Goal: Transaction & Acquisition: Purchase product/service

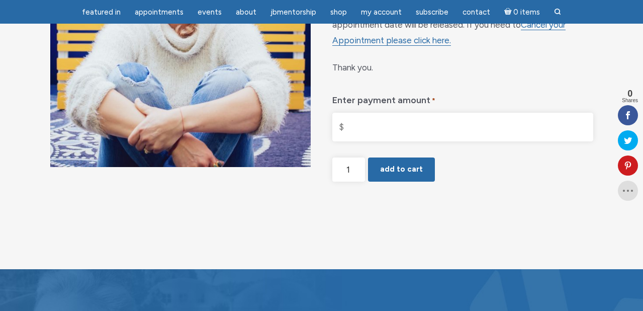
scroll to position [181, 0]
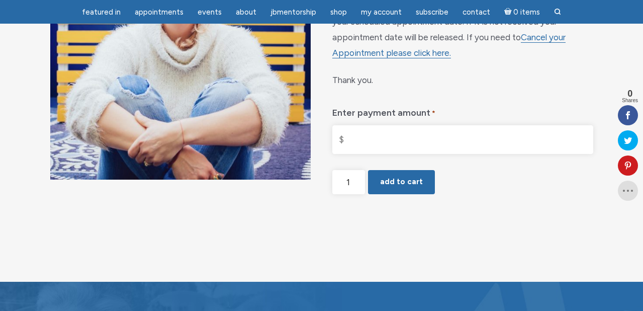
click at [369, 137] on input "Enter payment amount *" at bounding box center [462, 139] width 260 height 29
type input "$450.00"
click at [409, 176] on button "Add to cart" at bounding box center [401, 182] width 67 height 24
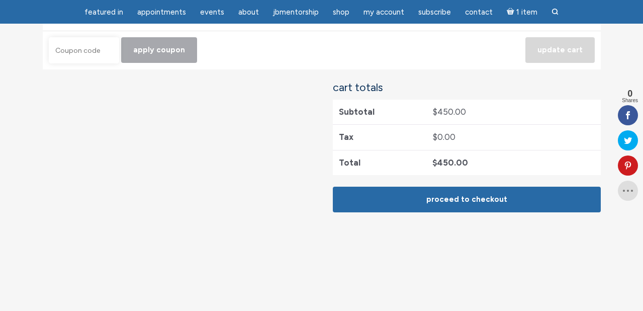
scroll to position [271, 0]
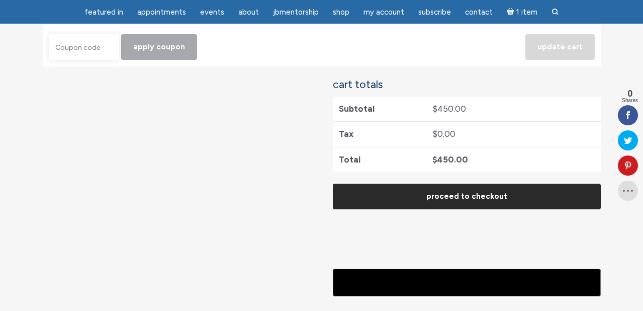
click at [507, 190] on link "Proceed to checkout" at bounding box center [467, 196] width 268 height 26
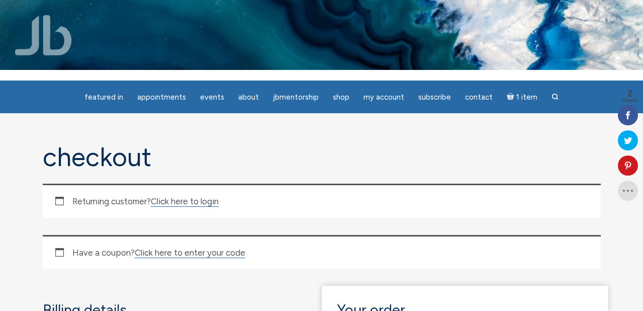
scroll to position [5, 0]
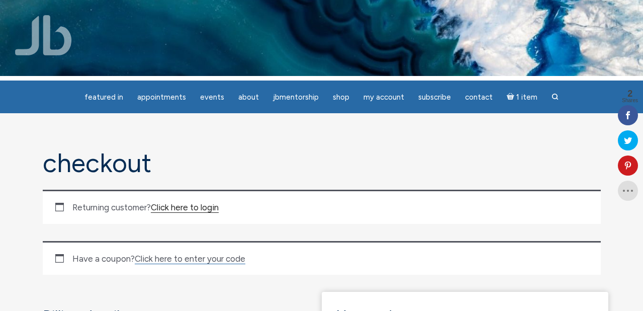
click at [198, 207] on link "Click here to login" at bounding box center [185, 207] width 68 height 11
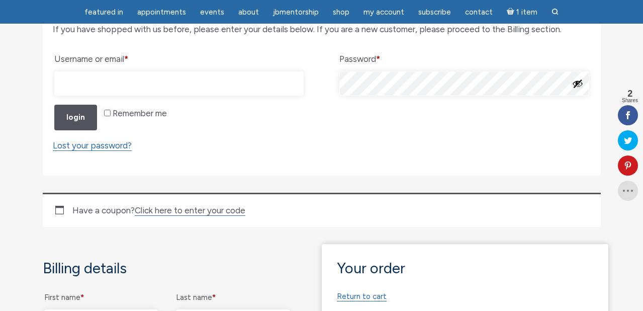
scroll to position [203, 0]
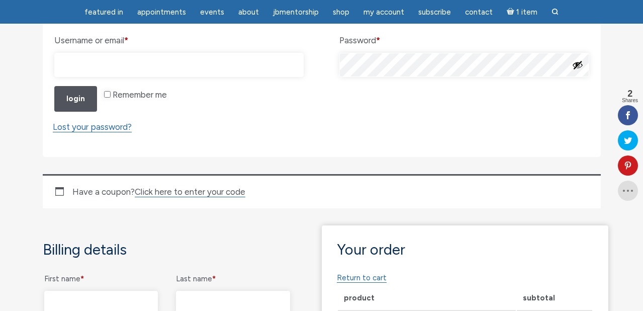
click at [120, 63] on input "Username or email * Required" at bounding box center [179, 65] width 250 height 24
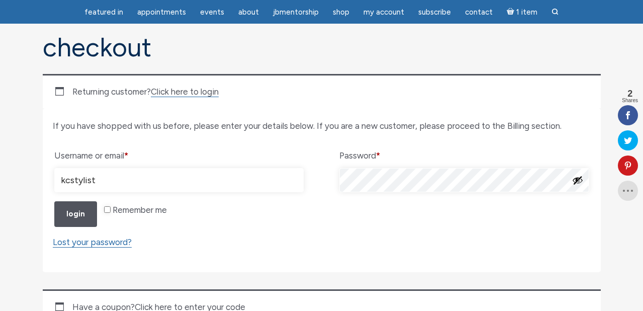
scroll to position [90, 0]
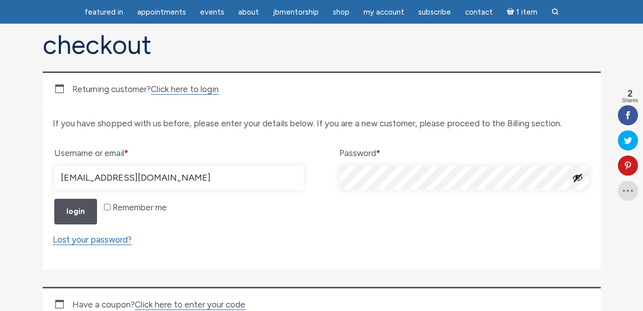
type input "kcstylist@me.com"
click at [70, 210] on button "Login" at bounding box center [75, 212] width 43 height 26
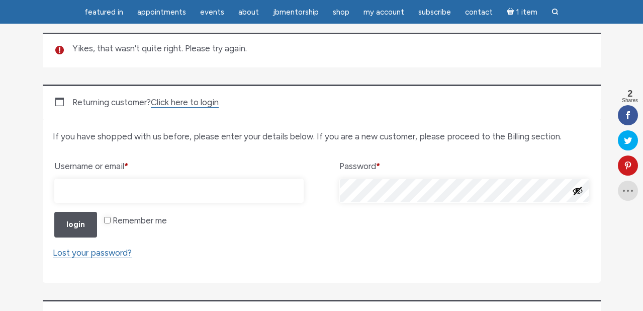
scroll to position [129, 0]
type input "kris@kriscole.com"
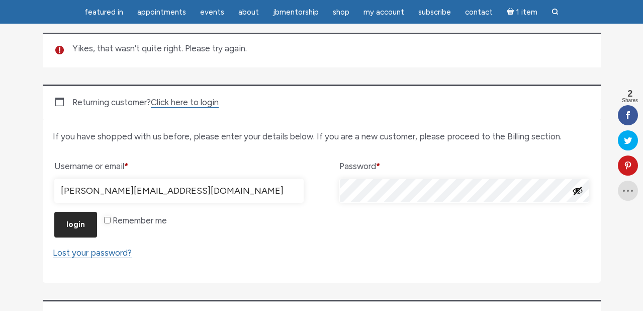
click at [83, 228] on button "Login" at bounding box center [75, 225] width 43 height 26
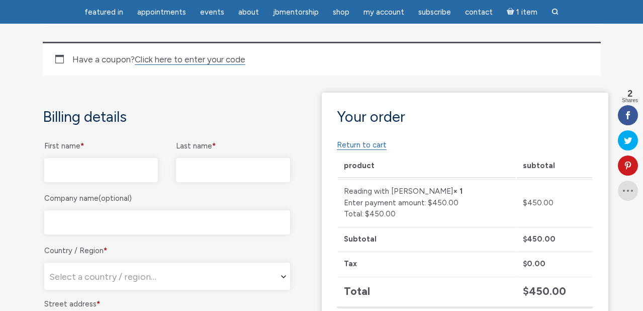
scroll to position [388, 0]
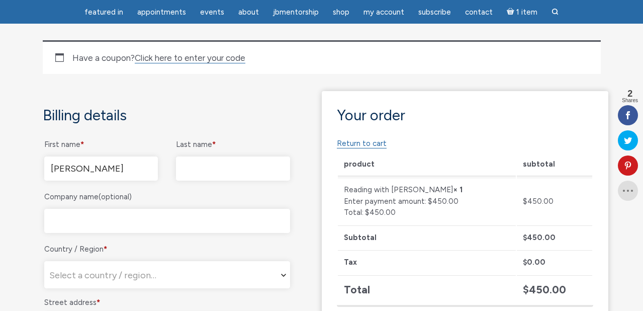
type input "Kristol"
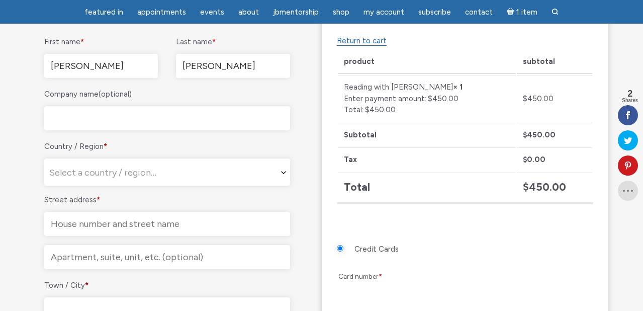
scroll to position [508, 0]
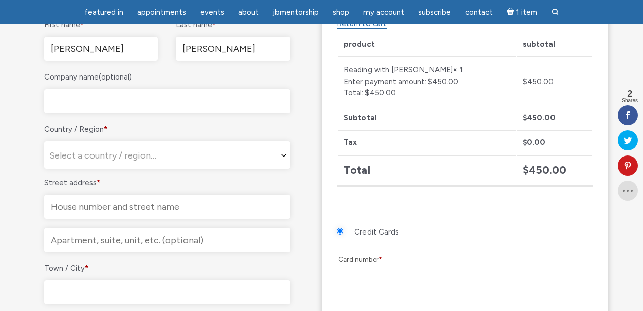
type input "Woodard"
click at [179, 146] on span "Select a country / region…" at bounding box center [167, 155] width 245 height 27
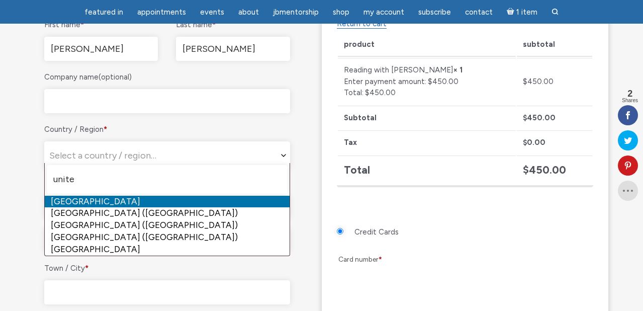
type input "unite"
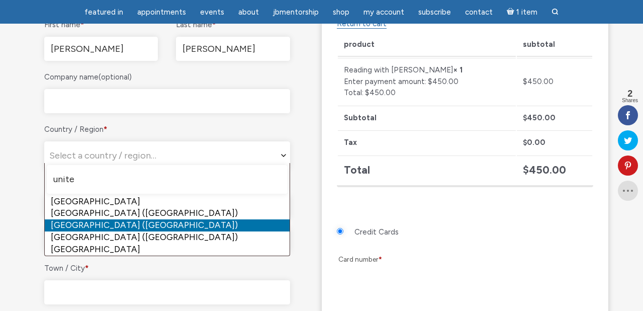
select select "US"
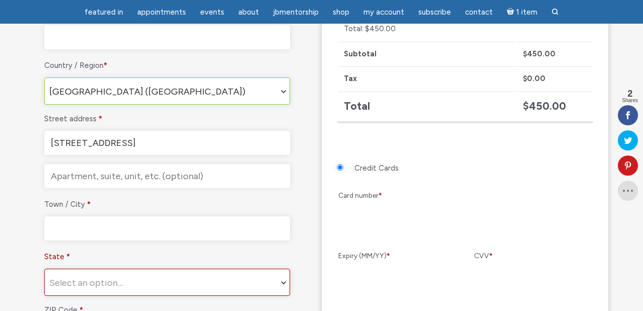
scroll to position [574, 0]
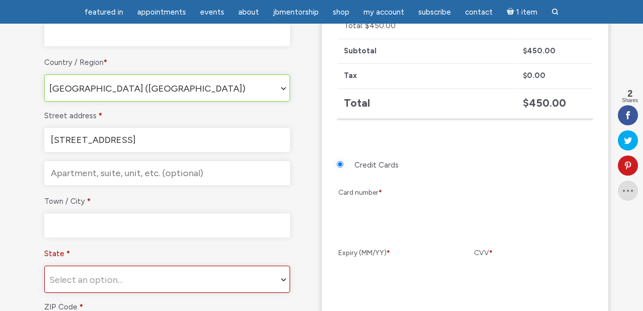
type input "[STREET_ADDRESS]"
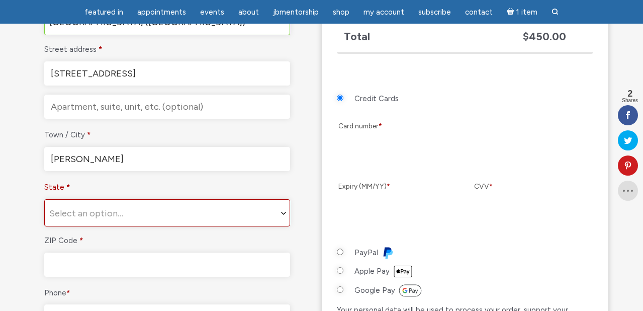
scroll to position [643, 0]
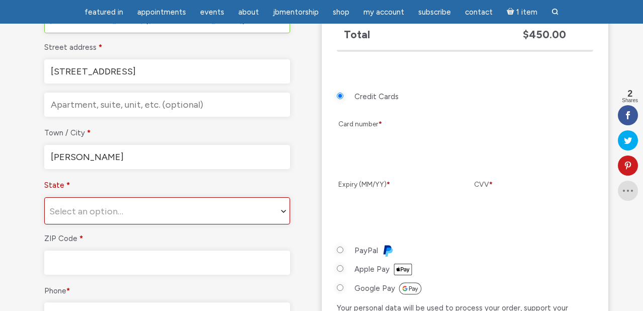
type input "Garner"
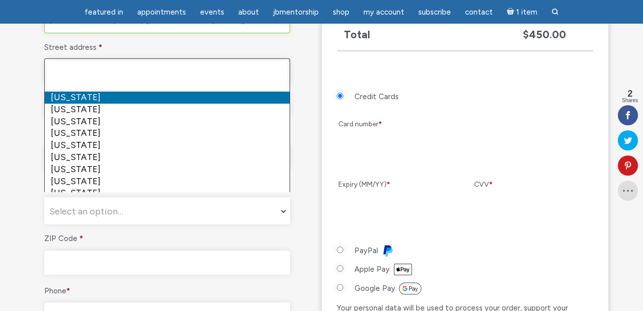
click at [148, 206] on span "Select an option…" at bounding box center [167, 211] width 245 height 27
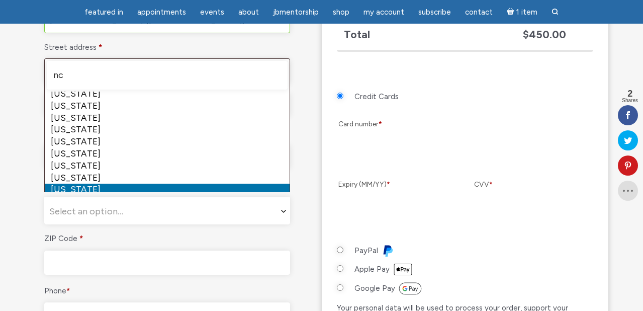
scroll to position [0, 0]
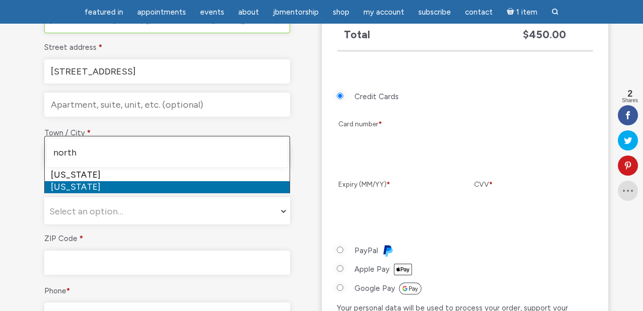
type input "north"
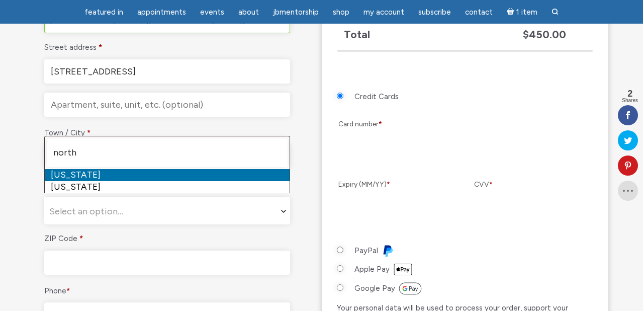
select select "NC"
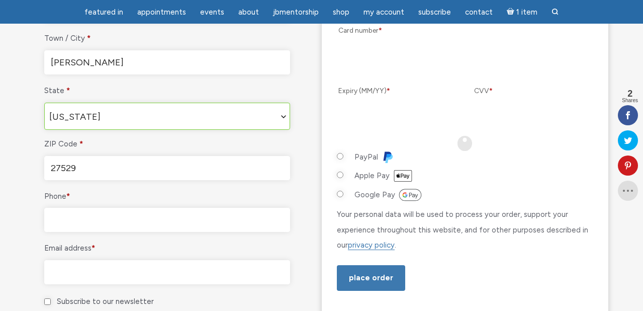
scroll to position [739, 0]
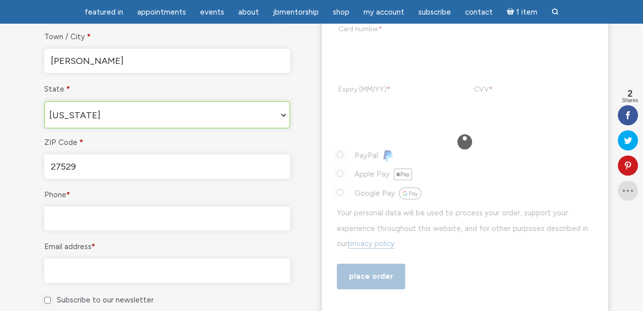
type input "27529"
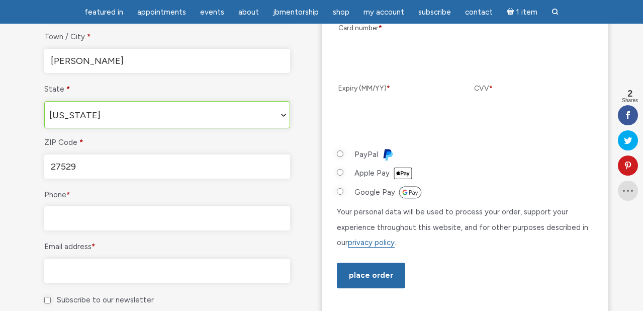
type input "9"
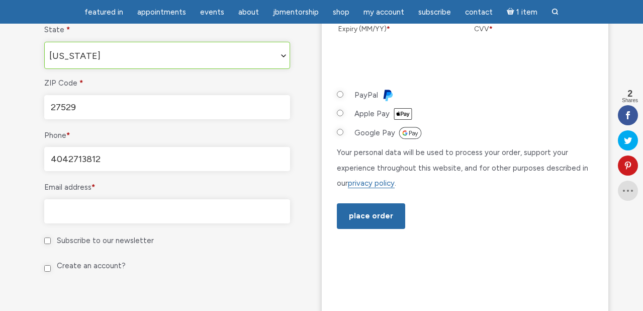
scroll to position [805, 0]
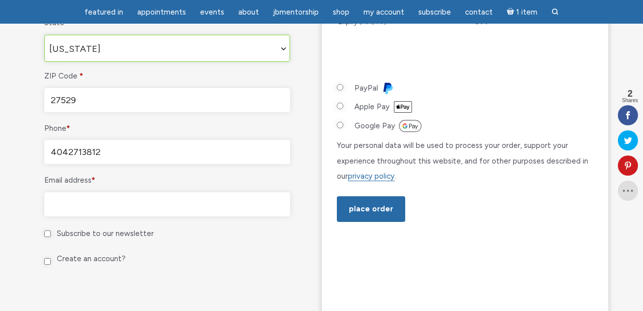
type input "4042713812"
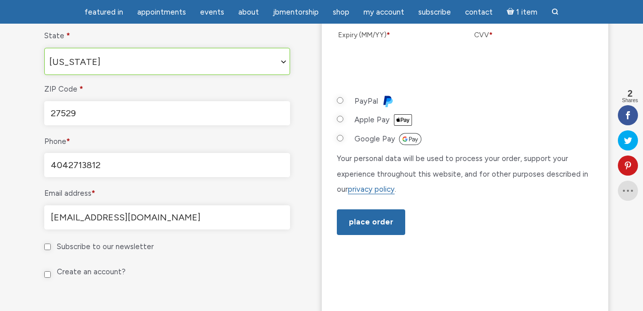
scroll to position [804, 0]
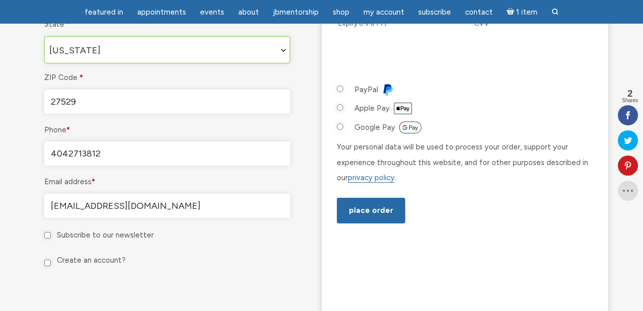
type input "[EMAIL_ADDRESS][DOMAIN_NAME]"
click at [47, 259] on input "Create an account?" at bounding box center [47, 262] width 7 height 7
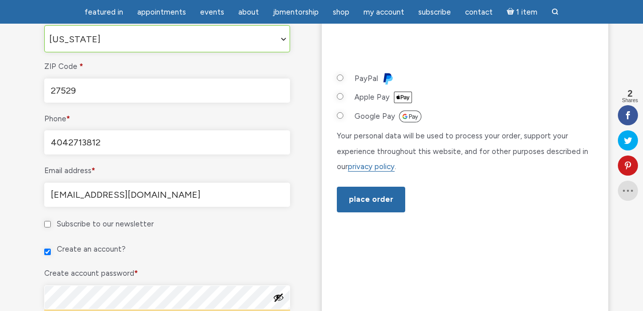
scroll to position [832, 0]
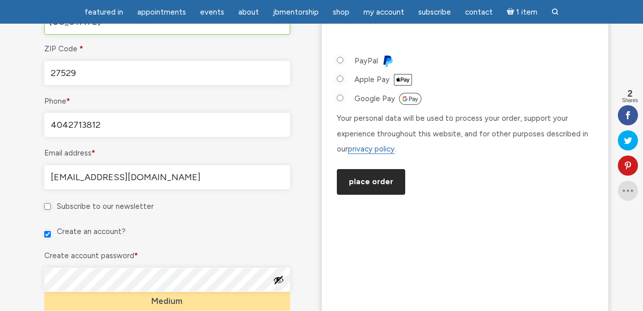
click at [375, 177] on button "Place order" at bounding box center [371, 182] width 68 height 26
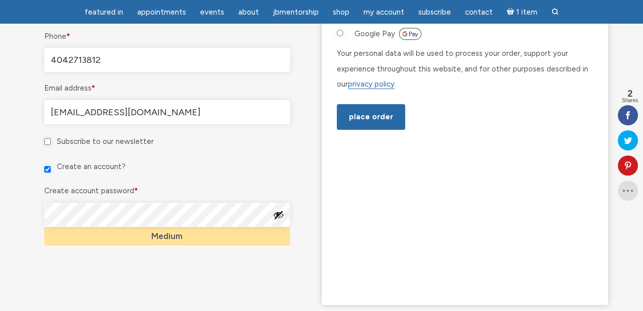
scroll to position [899, 0]
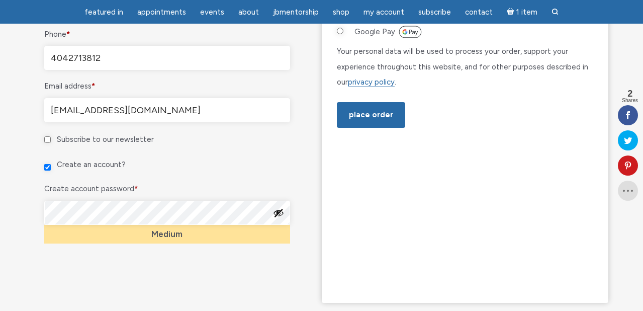
click at [50, 164] on input "Create an account?" at bounding box center [47, 167] width 7 height 7
checkbox input "false"
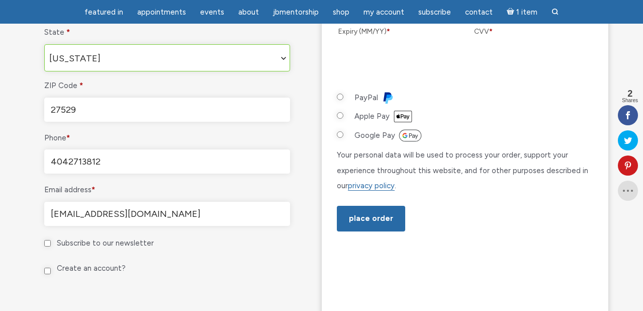
scroll to position [797, 0]
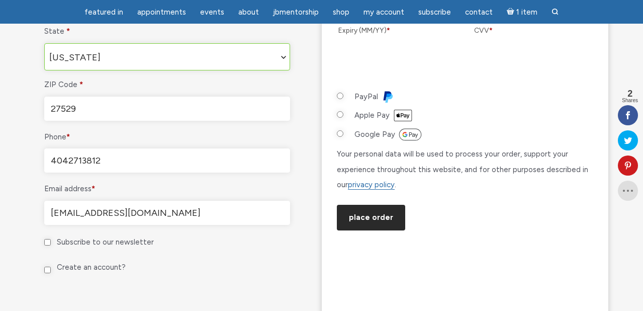
click at [372, 210] on button "Place order" at bounding box center [371, 218] width 68 height 26
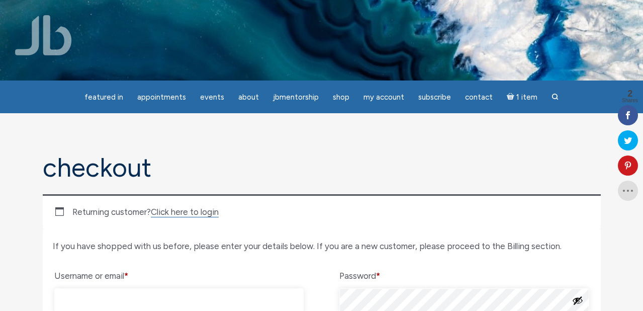
scroll to position [-11, 0]
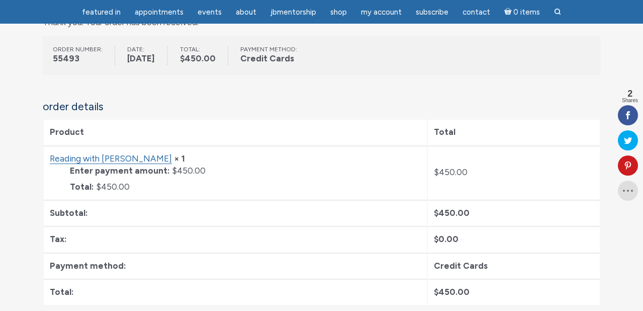
scroll to position [149, 0]
